Goal: Task Accomplishment & Management: Use online tool/utility

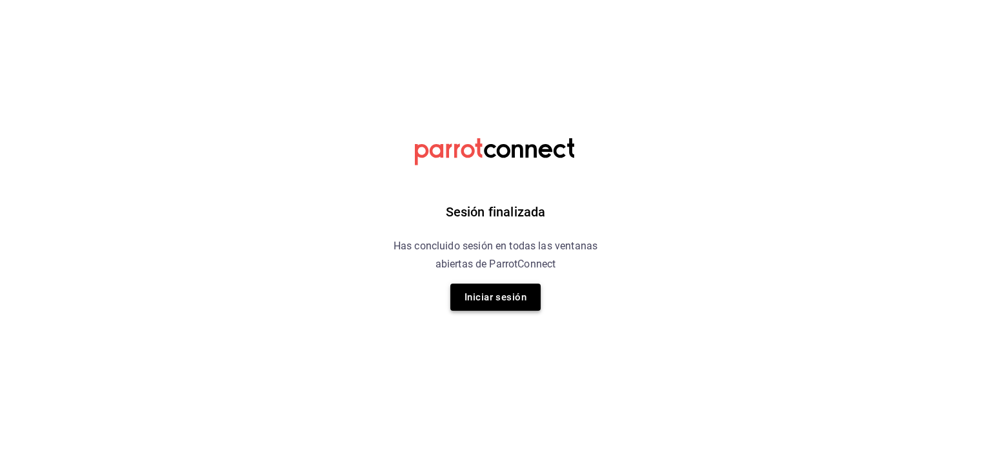
click at [501, 304] on button "Iniciar sesión" at bounding box center [496, 296] width 90 height 27
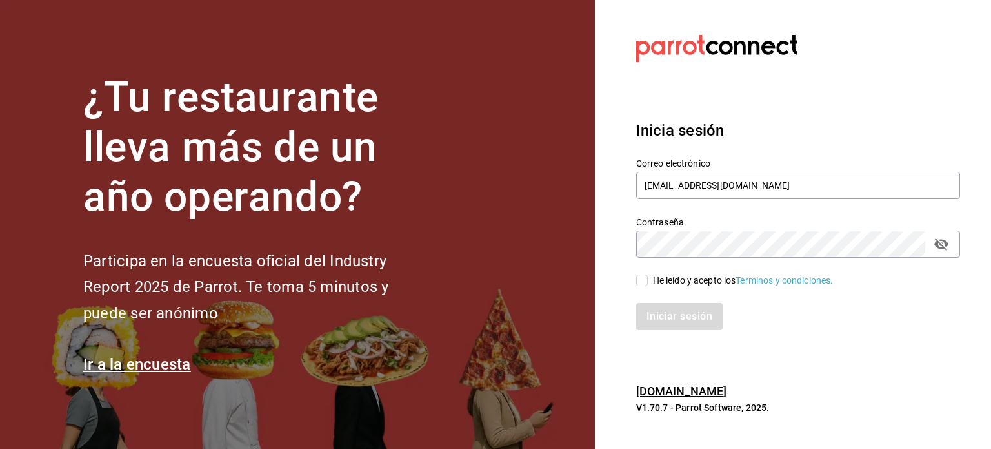
click at [638, 283] on input "He leído y acepto los Términos y condiciones." at bounding box center [642, 280] width 12 height 12
checkbox input "true"
click at [691, 316] on button "Iniciar sesión" at bounding box center [680, 316] width 88 height 27
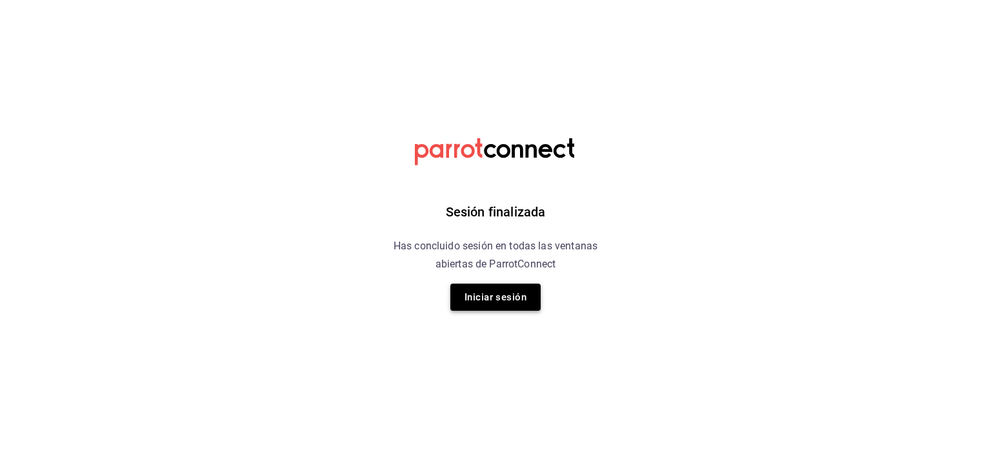
click at [496, 292] on button "Iniciar sesión" at bounding box center [496, 296] width 90 height 27
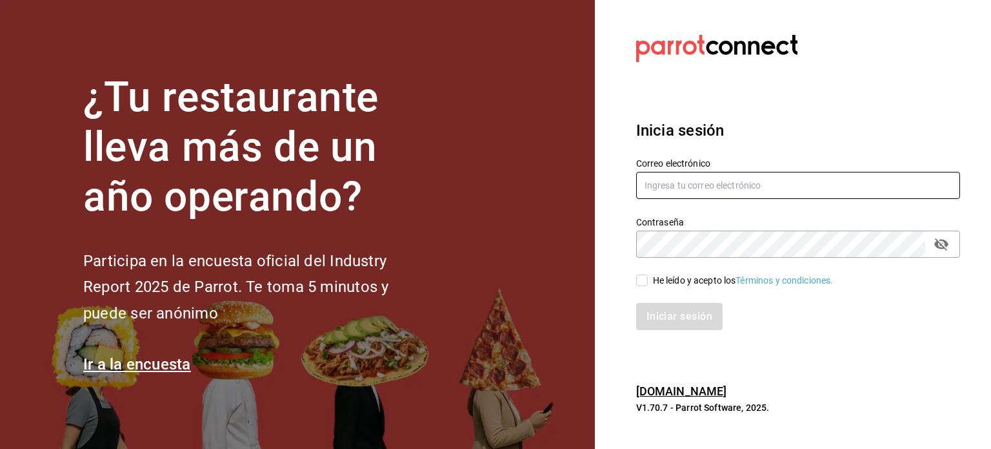
type input "[EMAIL_ADDRESS][DOMAIN_NAME]"
click at [643, 280] on input "He leído y acepto los Términos y condiciones." at bounding box center [642, 280] width 12 height 12
checkbox input "true"
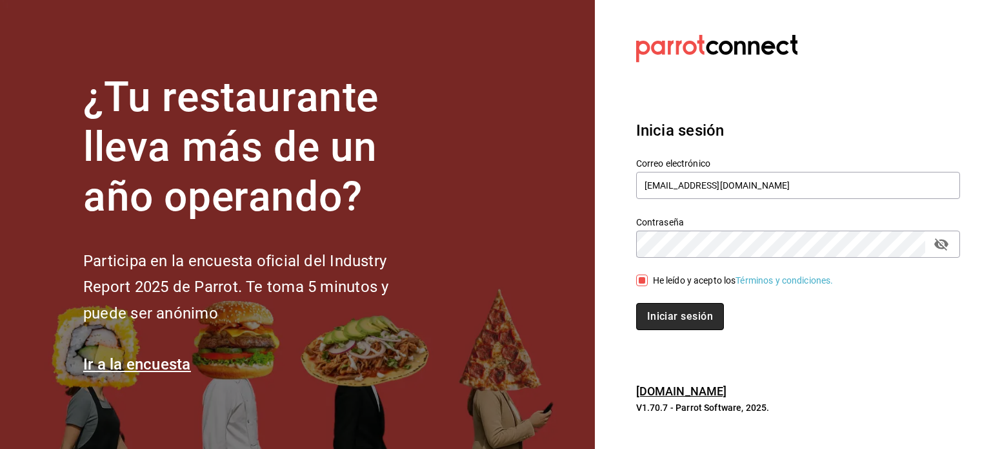
click at [688, 318] on button "Iniciar sesión" at bounding box center [680, 316] width 88 height 27
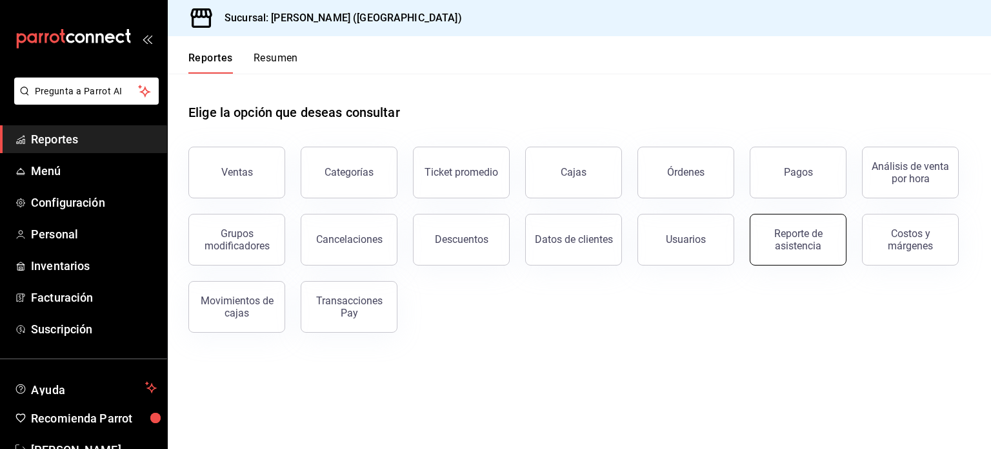
click at [784, 242] on div "Reporte de asistencia" at bounding box center [798, 239] width 80 height 25
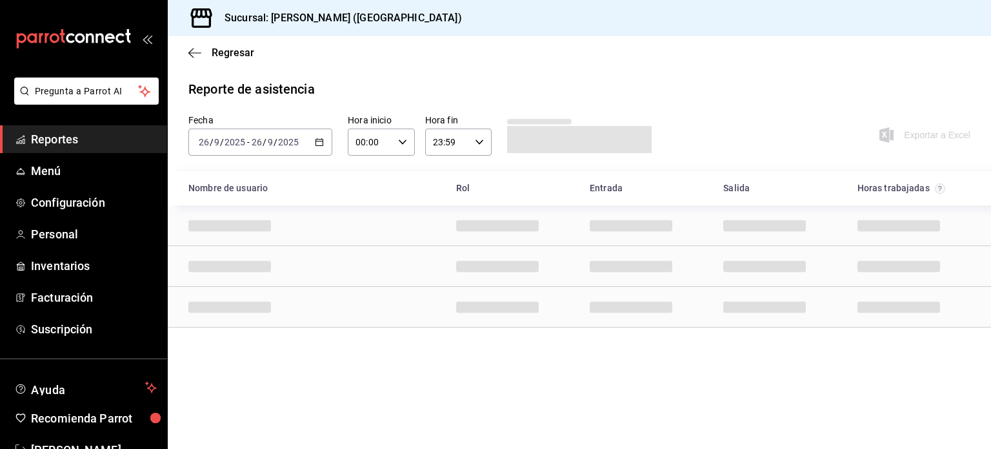
click at [323, 141] on icon "button" at bounding box center [319, 141] width 9 height 9
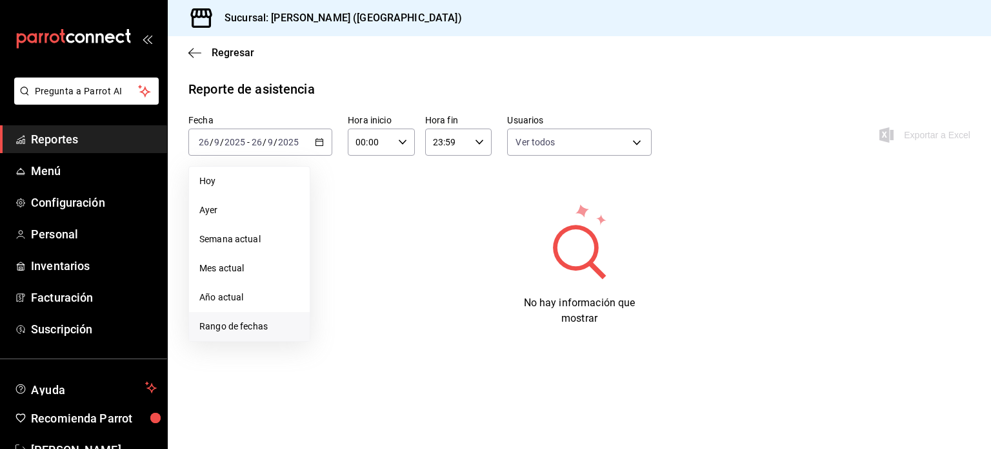
click at [238, 327] on span "Rango de fechas" at bounding box center [249, 327] width 100 height 14
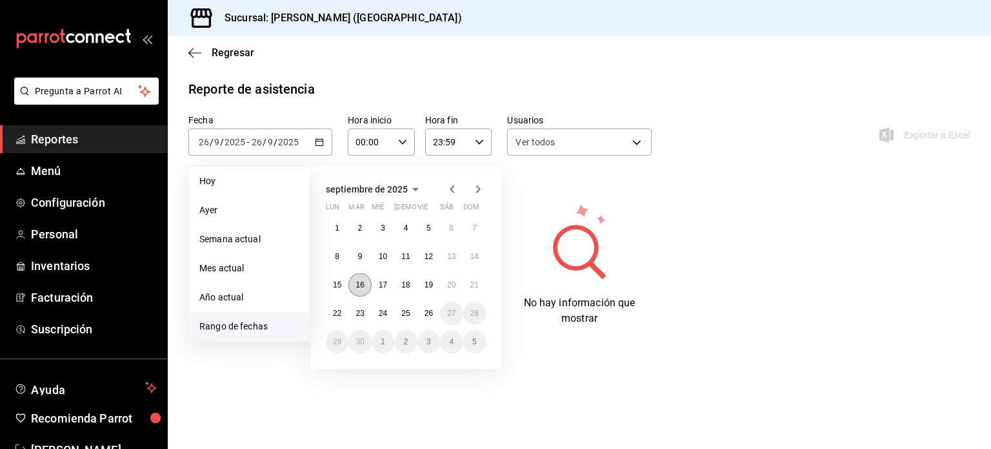
click at [355, 283] on button "16" at bounding box center [360, 284] width 23 height 23
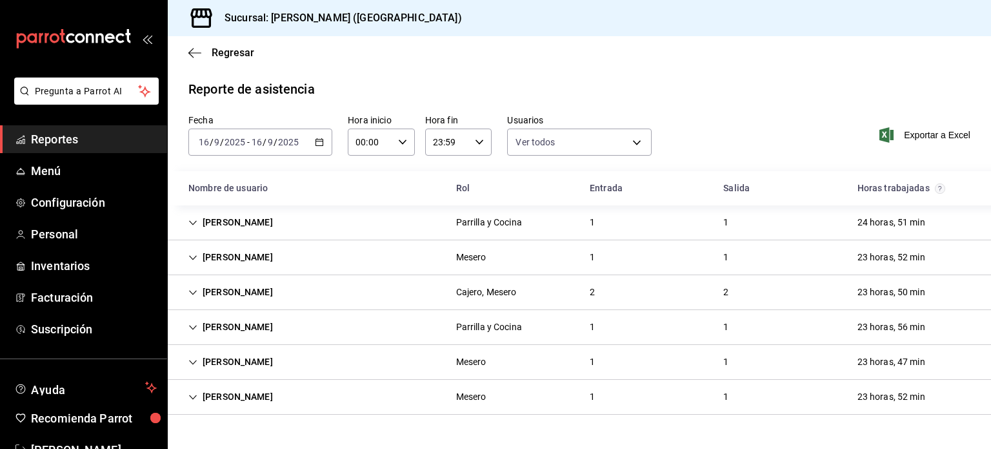
click at [547, 51] on div "Regresar" at bounding box center [580, 52] width 824 height 33
